Goal: Find specific page/section: Find specific page/section

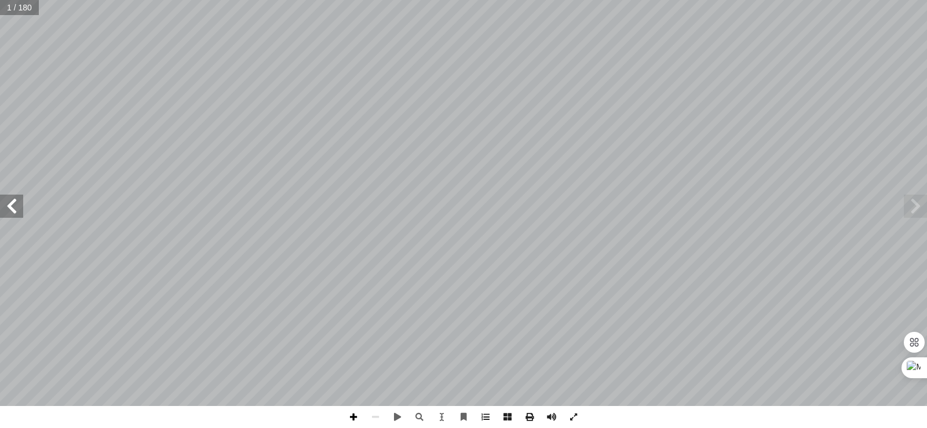
click at [356, 415] on span at bounding box center [354, 417] width 22 height 22
click at [375, 416] on span at bounding box center [376, 417] width 22 height 22
click at [351, 413] on span at bounding box center [354, 417] width 22 height 22
click at [575, 414] on span at bounding box center [574, 417] width 22 height 22
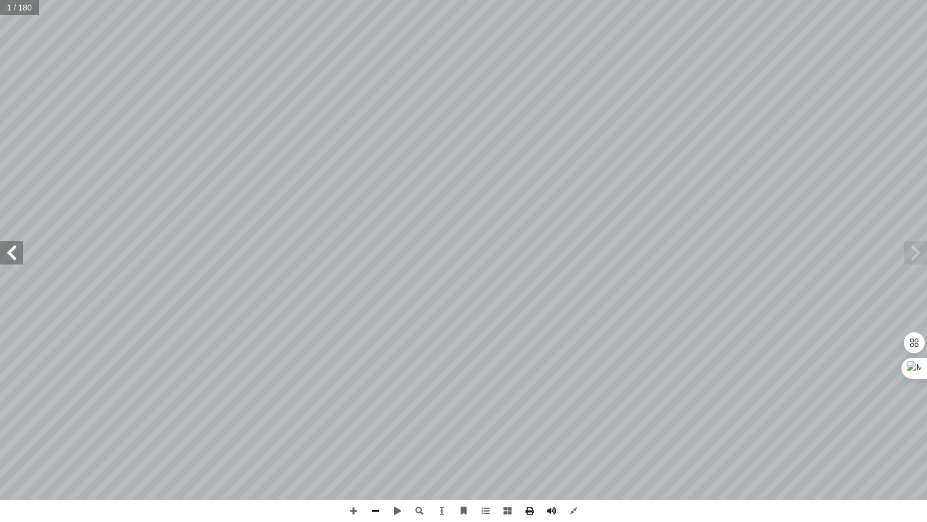
click at [376, 428] on span at bounding box center [376, 511] width 22 height 22
click at [917, 250] on span at bounding box center [915, 252] width 23 height 23
click at [5, 250] on span at bounding box center [11, 252] width 23 height 23
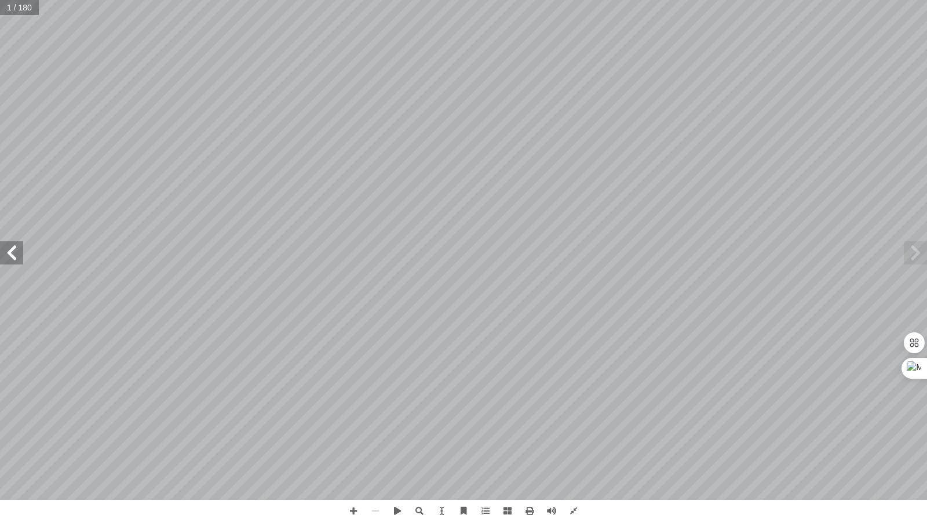
click at [5, 250] on span at bounding box center [11, 252] width 23 height 23
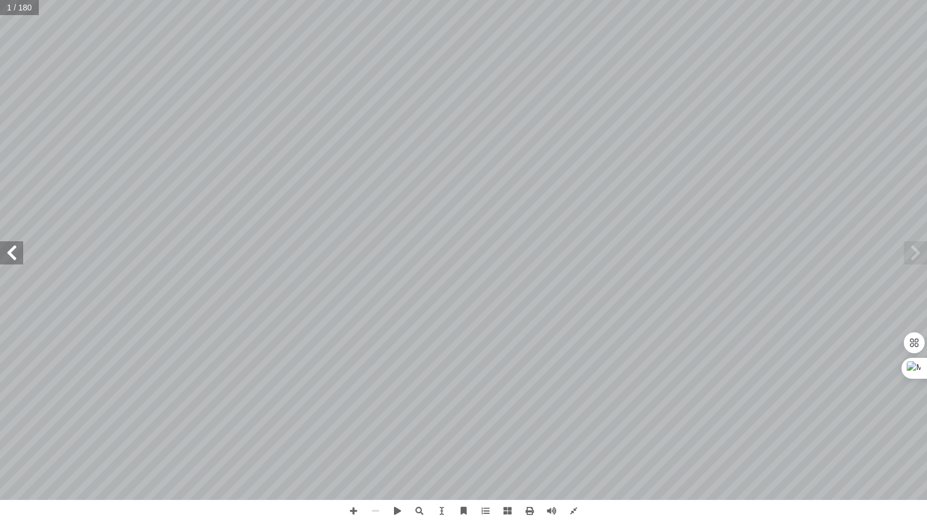
click at [5, 250] on span at bounding box center [11, 252] width 23 height 23
click at [917, 249] on span at bounding box center [915, 252] width 23 height 23
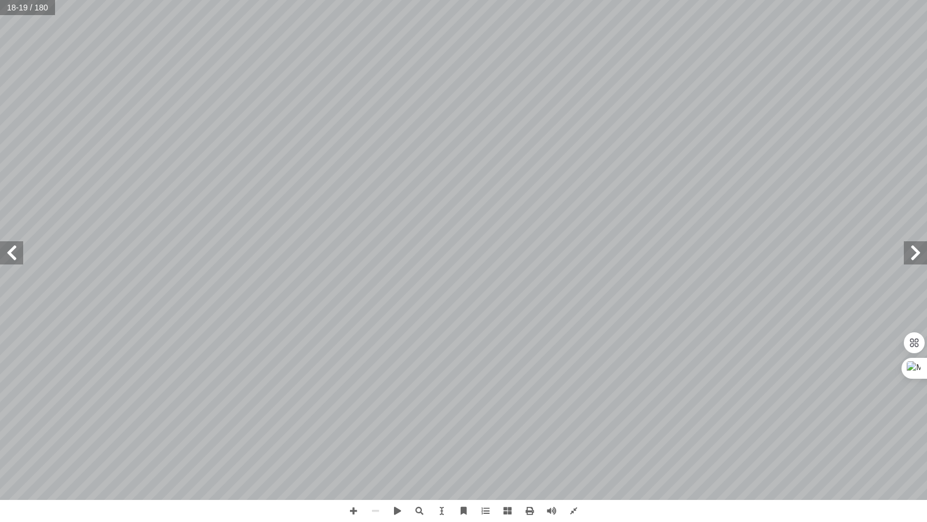
click at [917, 249] on span at bounding box center [915, 252] width 23 height 23
